Goal: Obtain resource: Obtain resource

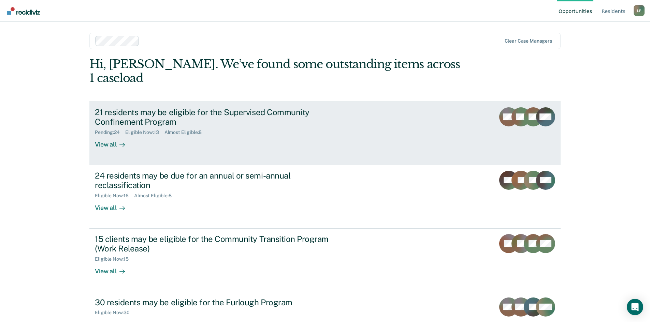
click at [139, 107] on div "21 residents may be eligible for the Supervised Community Confinement Program" at bounding box center [215, 117] width 240 height 20
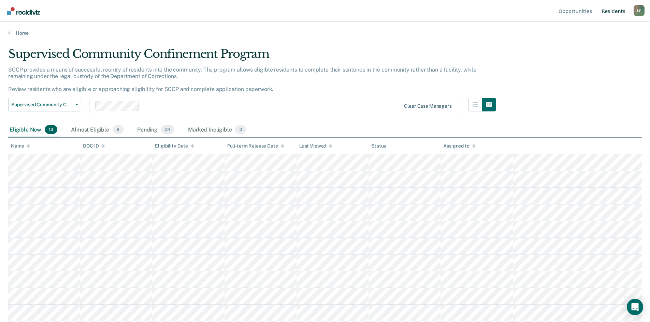
click at [615, 11] on link "Resident s" at bounding box center [613, 11] width 27 height 22
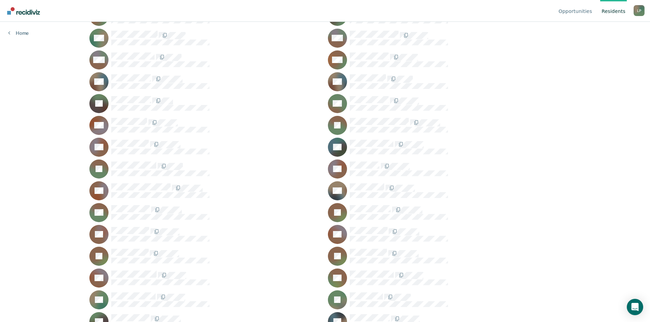
scroll to position [478, 0]
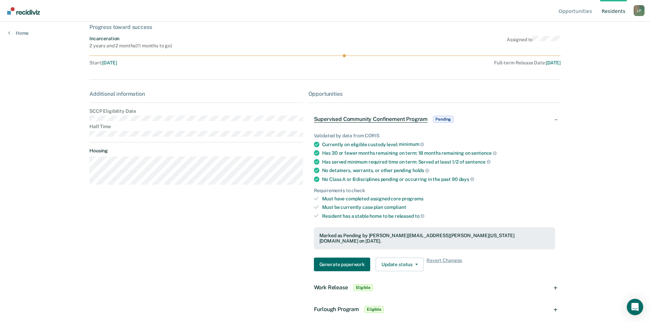
scroll to position [40, 0]
click at [341, 258] on button "Generate paperwork" at bounding box center [342, 264] width 56 height 14
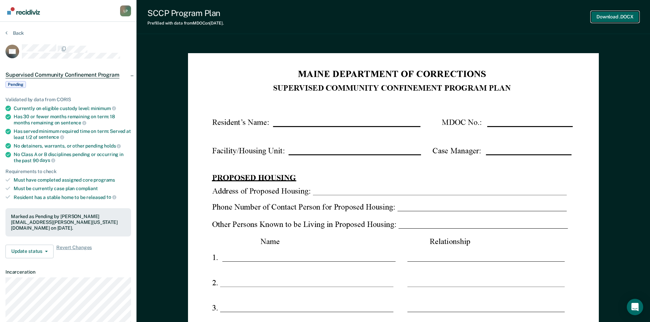
click at [606, 18] on button "Download .DOCX" at bounding box center [615, 16] width 48 height 11
click at [434, 7] on div "SCCP Program Plan Prefilled with data from MDOC on 10-10-2025 . Download .DOCX" at bounding box center [393, 17] width 514 height 34
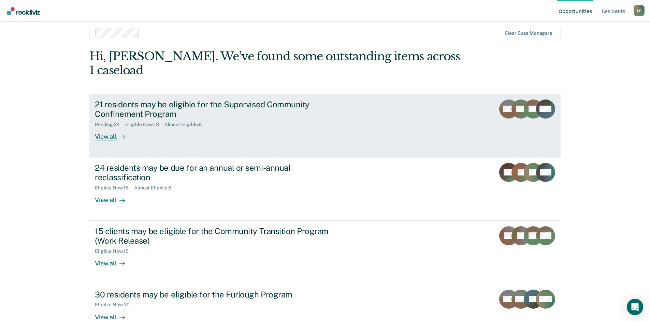
scroll to position [10, 0]
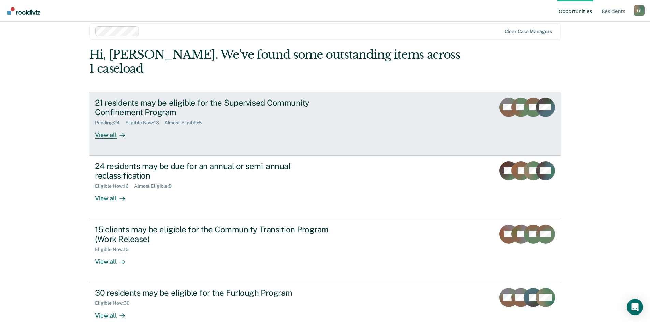
click at [232, 98] on div "21 residents may be eligible for the Supervised Community Confinement Program" at bounding box center [215, 108] width 240 height 20
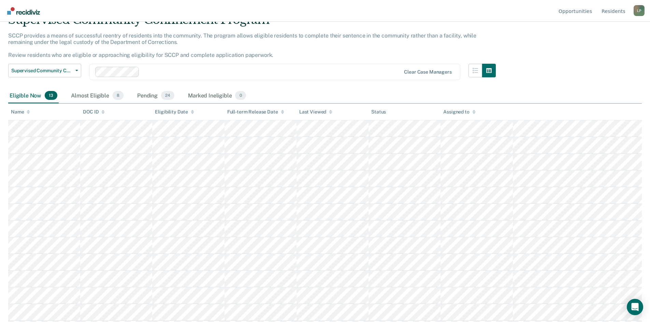
scroll to position [49, 0]
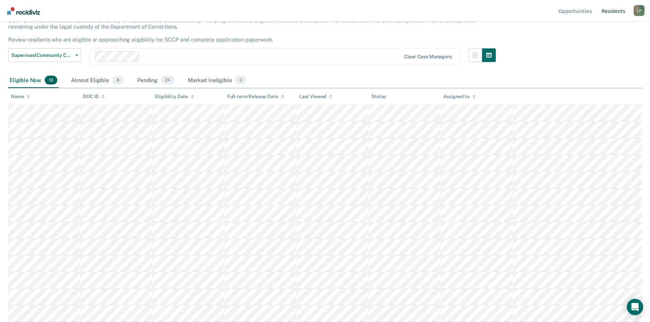
click at [609, 11] on link "Resident s" at bounding box center [613, 11] width 27 height 22
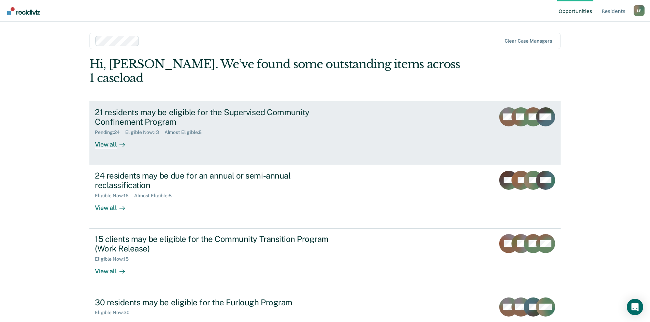
click at [269, 107] on div "21 residents may be eligible for the Supervised Community Confinement Program" at bounding box center [215, 117] width 240 height 20
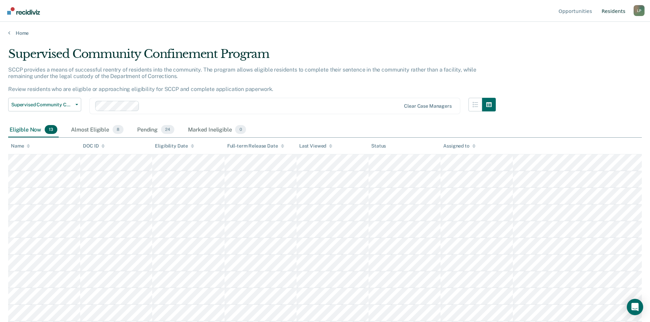
click at [611, 12] on link "Resident s" at bounding box center [613, 11] width 27 height 22
